Goal: Task Accomplishment & Management: Use online tool/utility

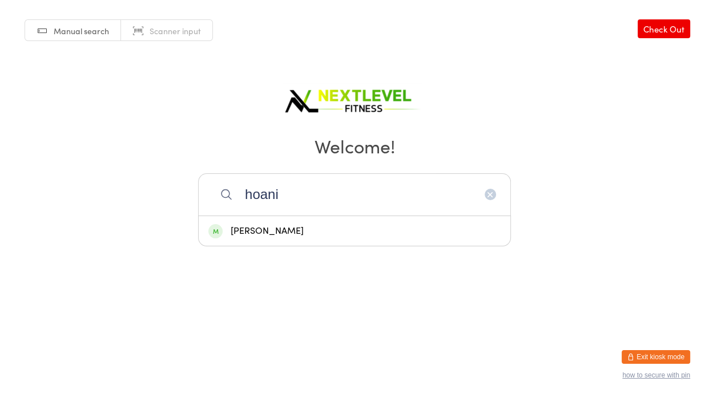
type input "hoani"
click at [291, 230] on div "[PERSON_NAME]" at bounding box center [354, 231] width 292 height 15
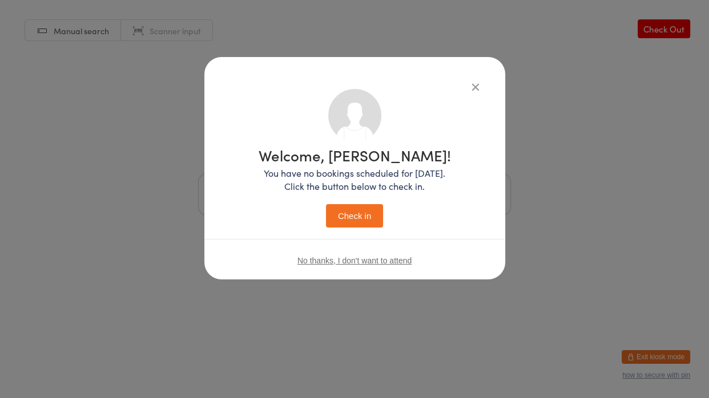
click at [344, 217] on button "Check in" at bounding box center [354, 215] width 57 height 23
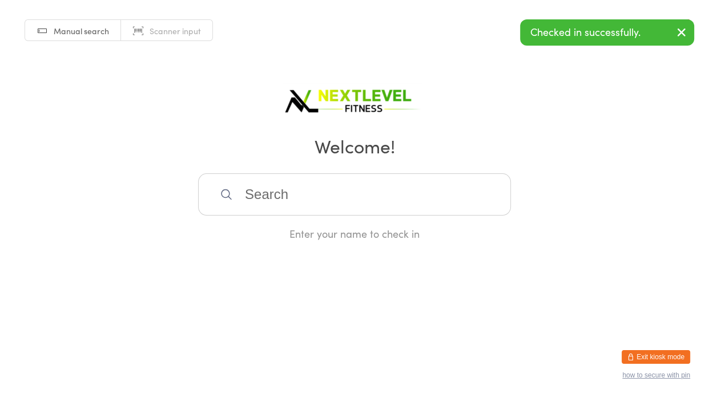
click at [329, 200] on input "search" at bounding box center [354, 195] width 313 height 42
type input "junio"
click at [276, 231] on div "[PERSON_NAME]" at bounding box center [354, 231] width 292 height 15
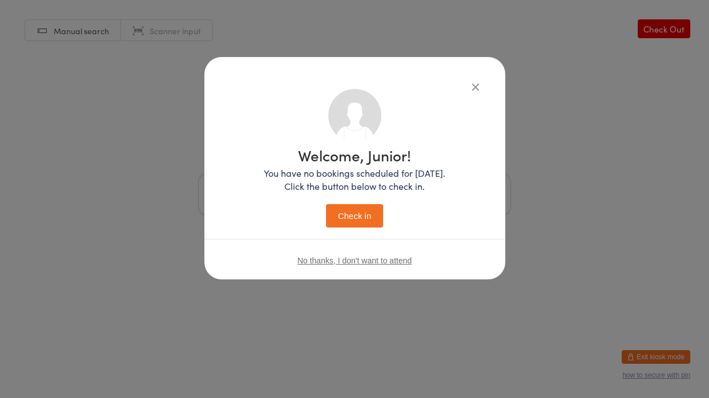
click at [350, 223] on button "Check in" at bounding box center [354, 215] width 57 height 23
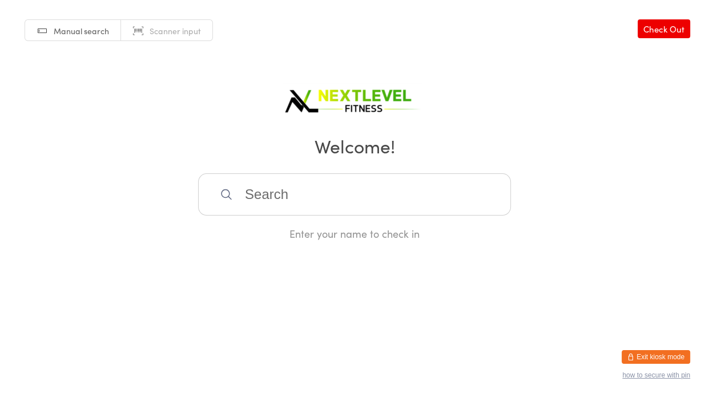
click at [421, 208] on input "search" at bounding box center [354, 195] width 313 height 42
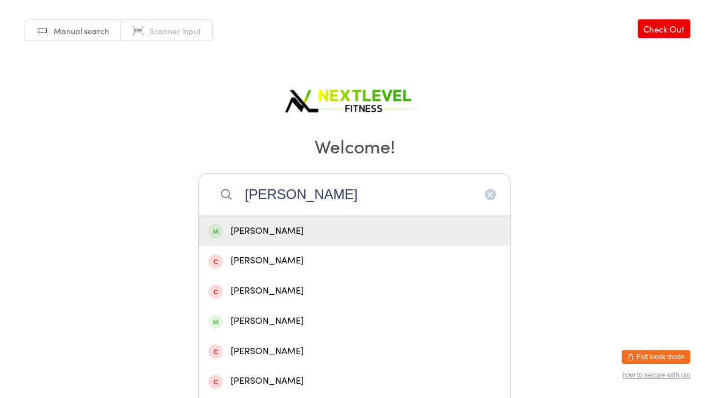
type input "[PERSON_NAME]"
click at [265, 224] on div "[PERSON_NAME]" at bounding box center [354, 231] width 292 height 15
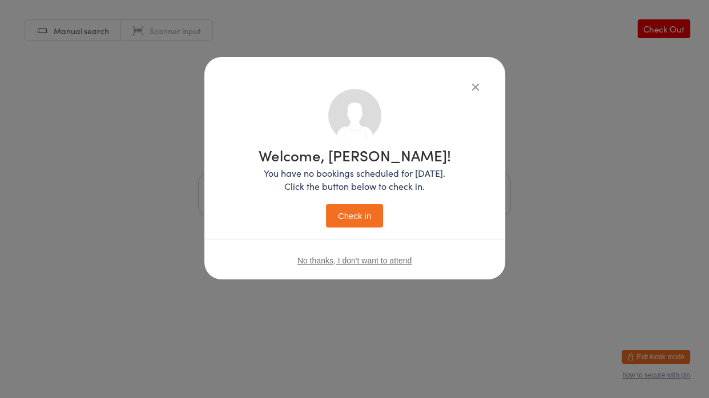
click at [343, 211] on button "Check in" at bounding box center [354, 215] width 57 height 23
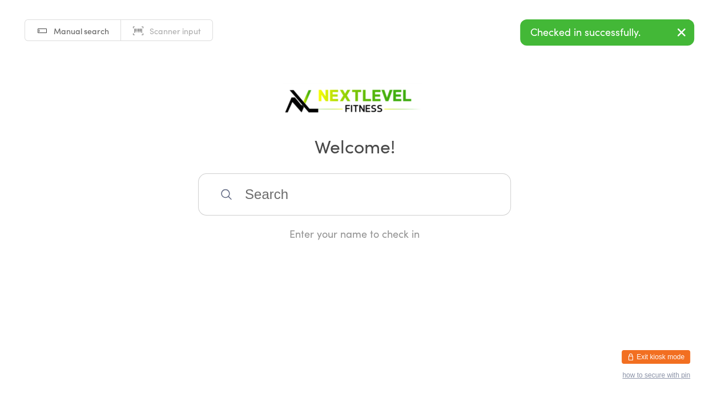
click at [340, 206] on input "search" at bounding box center [354, 195] width 313 height 42
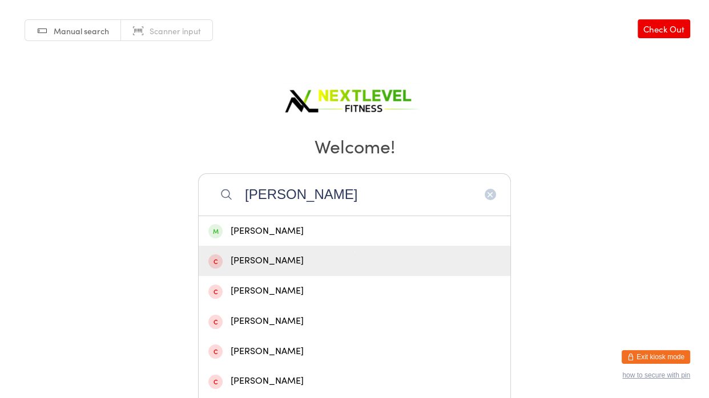
type input "[PERSON_NAME]"
click at [336, 246] on div "[PERSON_NAME]" at bounding box center [355, 261] width 312 height 30
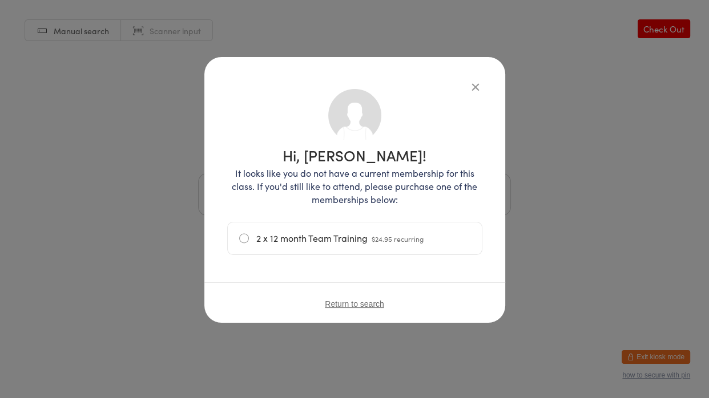
click at [474, 88] on icon "button" at bounding box center [475, 86] width 13 height 13
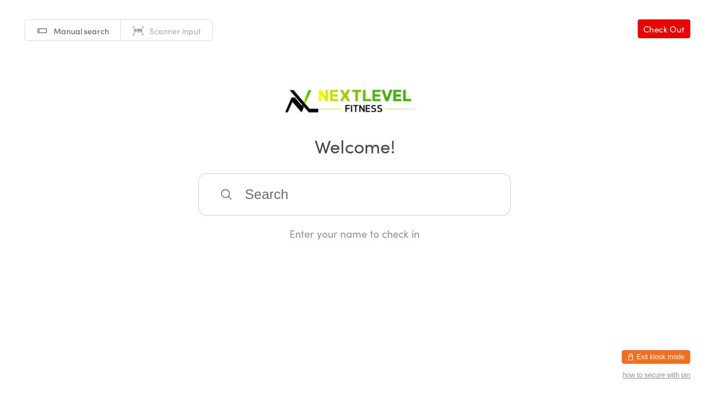
click at [330, 208] on input "search" at bounding box center [354, 195] width 313 height 42
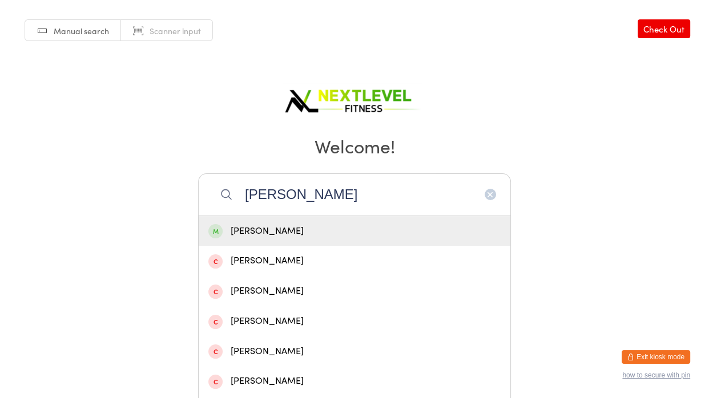
type input "[PERSON_NAME]"
click at [318, 227] on div "[PERSON_NAME]" at bounding box center [354, 231] width 292 height 15
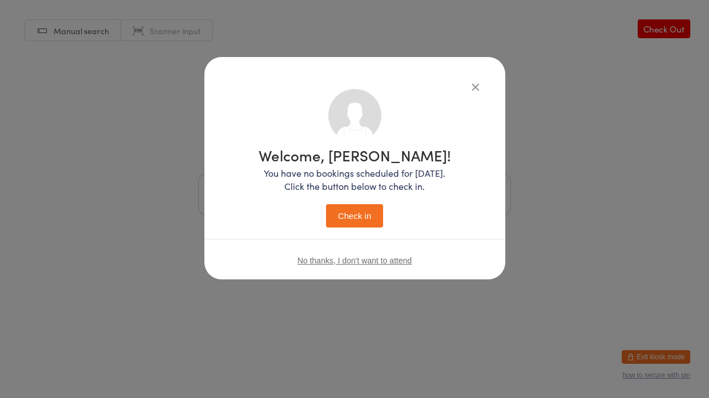
click at [333, 224] on button "Check in" at bounding box center [354, 215] width 57 height 23
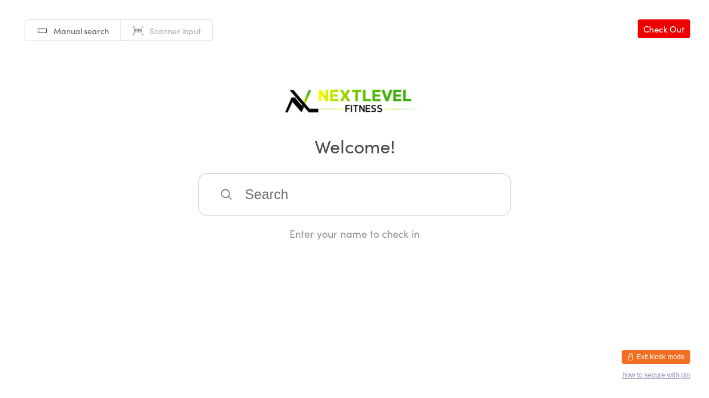
click at [365, 180] on input "search" at bounding box center [354, 195] width 313 height 42
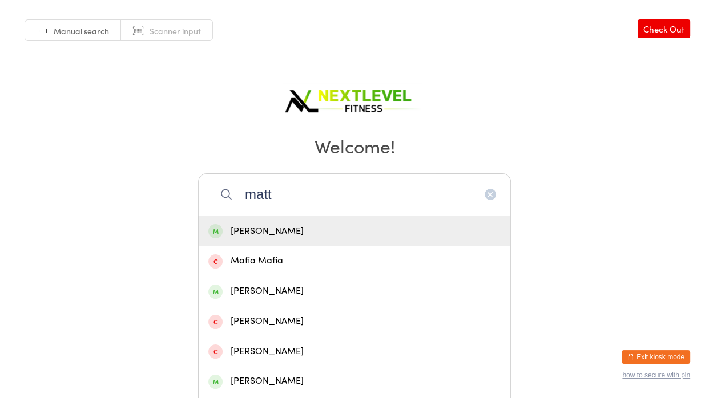
type input "matt"
click at [330, 233] on div "[PERSON_NAME]" at bounding box center [354, 231] width 292 height 15
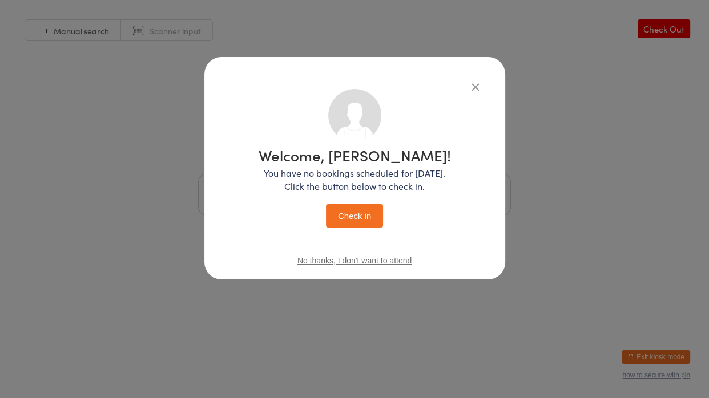
click at [338, 216] on button "Check in" at bounding box center [354, 215] width 57 height 23
